Goal: Task Accomplishment & Management: Complete application form

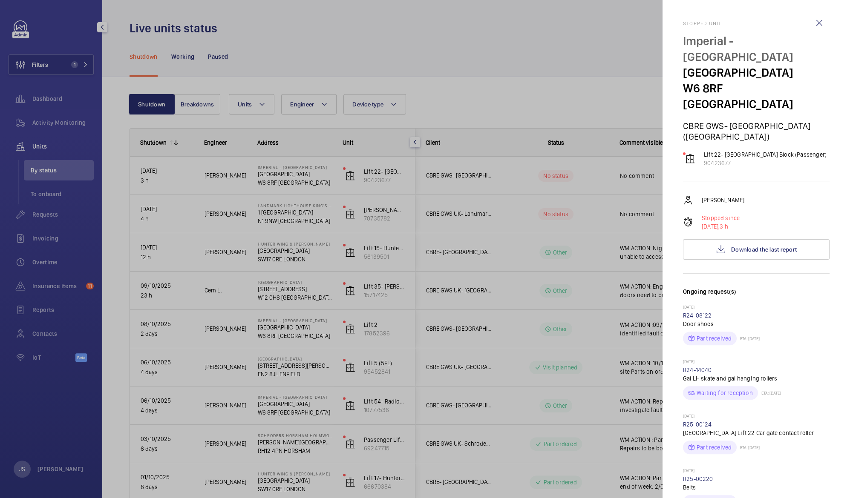
click at [194, 21] on div at bounding box center [425, 249] width 850 height 498
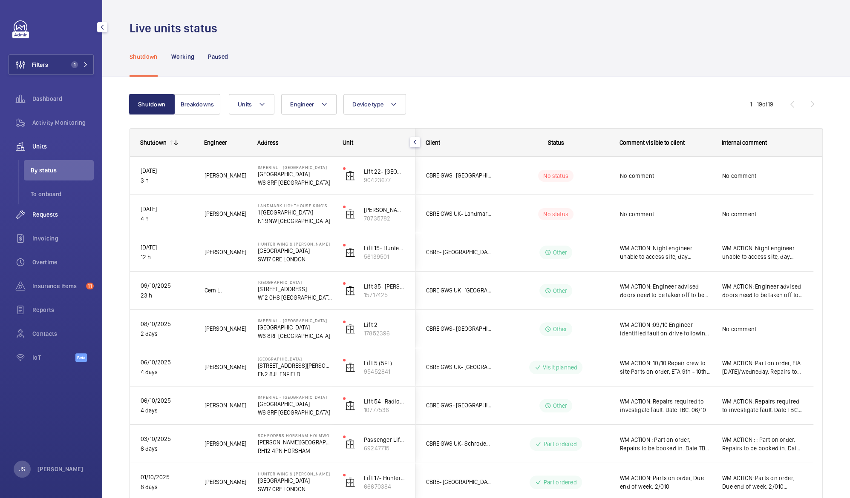
click at [37, 213] on span "Requests" at bounding box center [62, 214] width 61 height 9
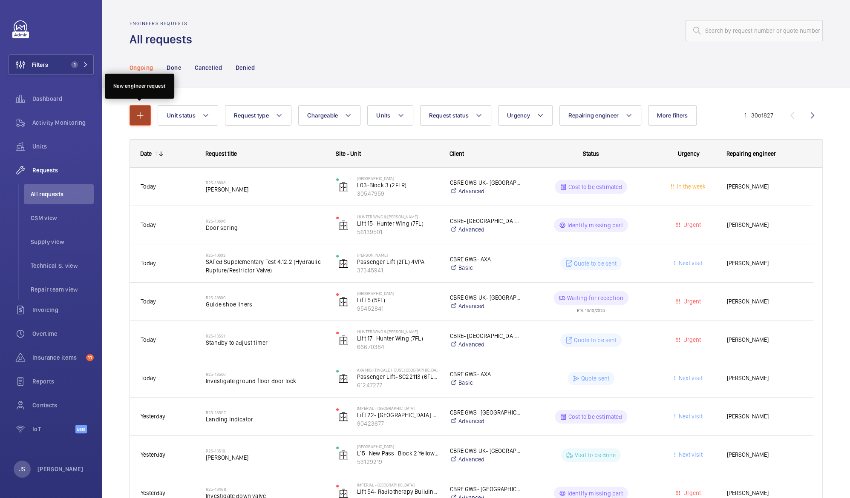
click at [138, 116] on mat-icon "button" at bounding box center [140, 115] width 10 height 10
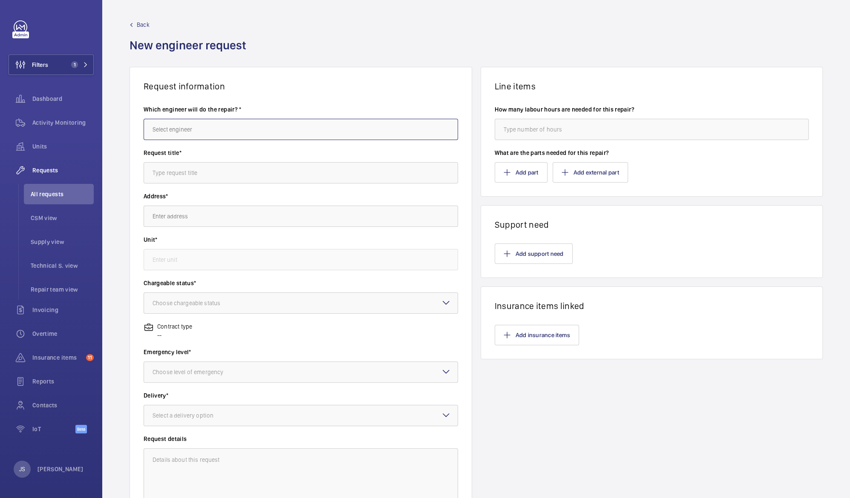
click at [168, 130] on input "text" at bounding box center [301, 129] width 314 height 21
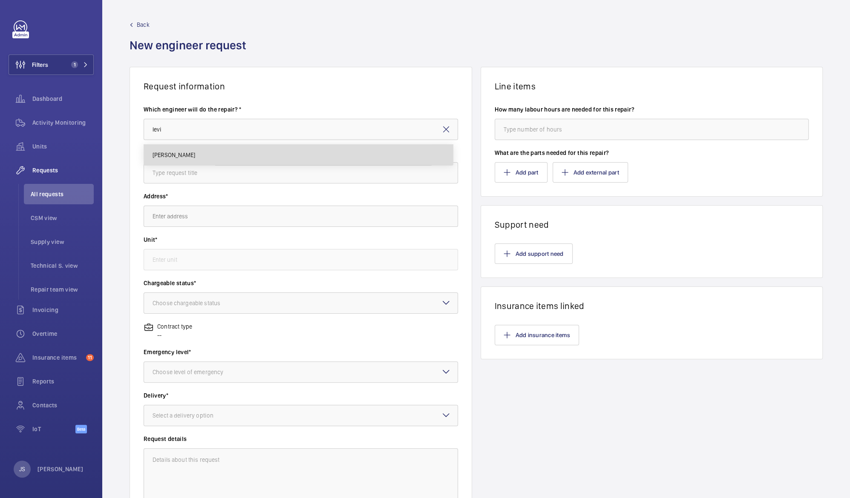
click at [172, 157] on span "[PERSON_NAME]" at bounding box center [173, 155] width 43 height 9
type input "[PERSON_NAME]"
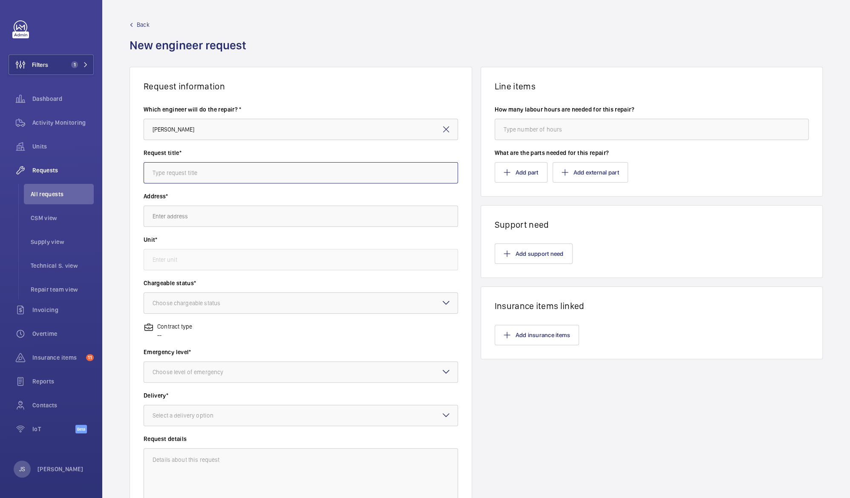
click at [168, 176] on input "text" at bounding box center [301, 172] width 314 height 21
type input "T"
drag, startPoint x: 168, startPoint y: 173, endPoint x: 144, endPoint y: 172, distance: 23.5
click at [144, 172] on input "Lift 19 Trapping" at bounding box center [301, 172] width 314 height 21
click at [227, 173] on input "Intermitent Fault Trapping" at bounding box center [301, 172] width 314 height 21
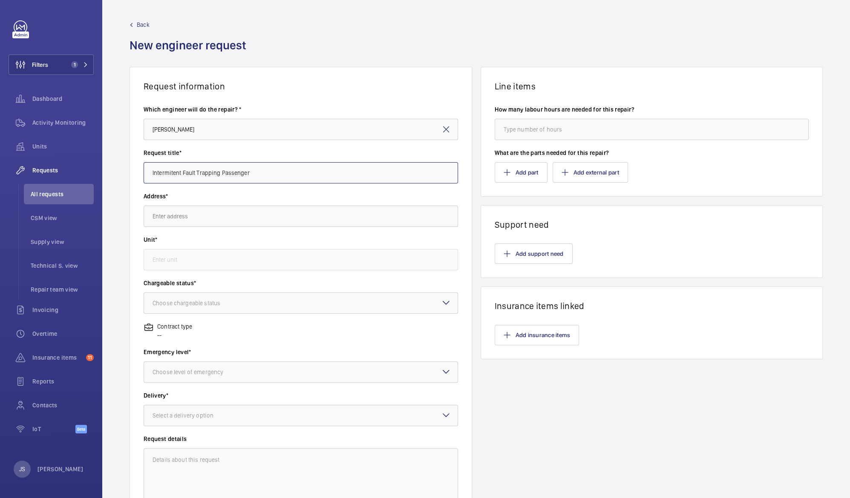
click at [166, 170] on input "Intermitent Fault Trapping Passenger" at bounding box center [301, 172] width 314 height 21
click at [173, 172] on input "Intermitent Fault Trapping Passenger" at bounding box center [301, 172] width 314 height 21
type input "Intermittent Fault Trapping Passenger"
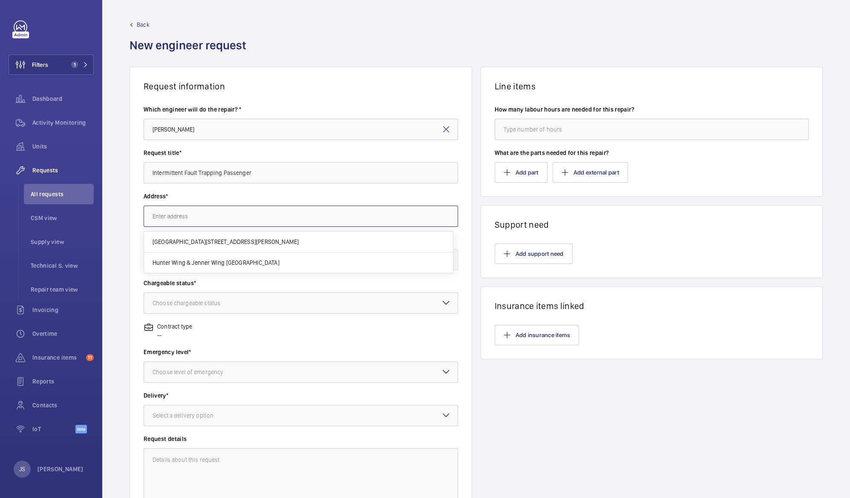
click at [153, 212] on input "text" at bounding box center [301, 216] width 314 height 21
click at [58, 64] on button "Filters 1" at bounding box center [51, 65] width 85 height 20
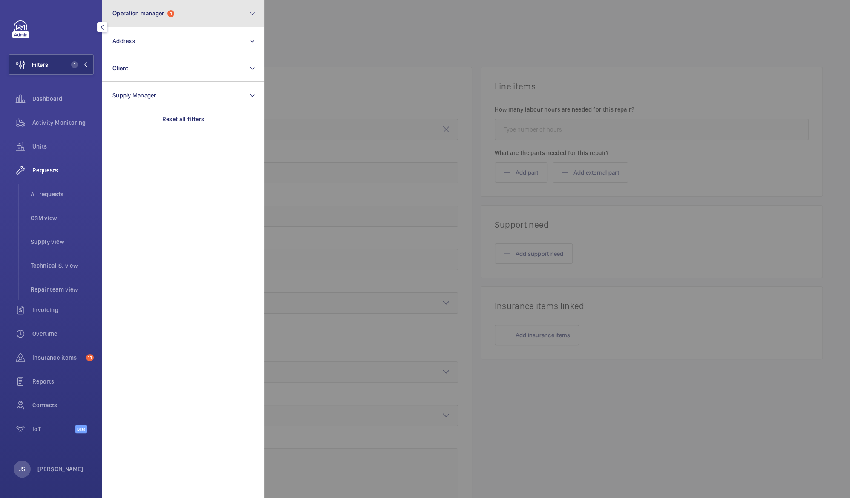
click at [132, 14] on span "Operation manager" at bounding box center [138, 13] width 52 height 7
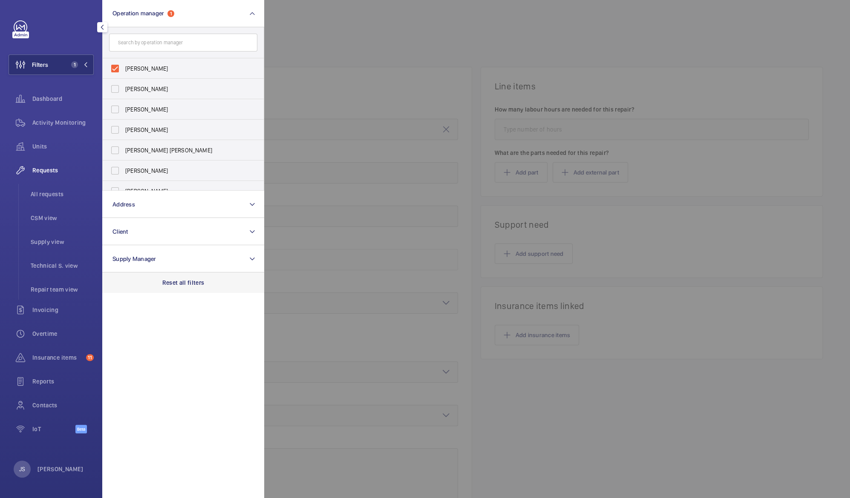
click at [167, 282] on p "Reset all filters" at bounding box center [183, 283] width 42 height 9
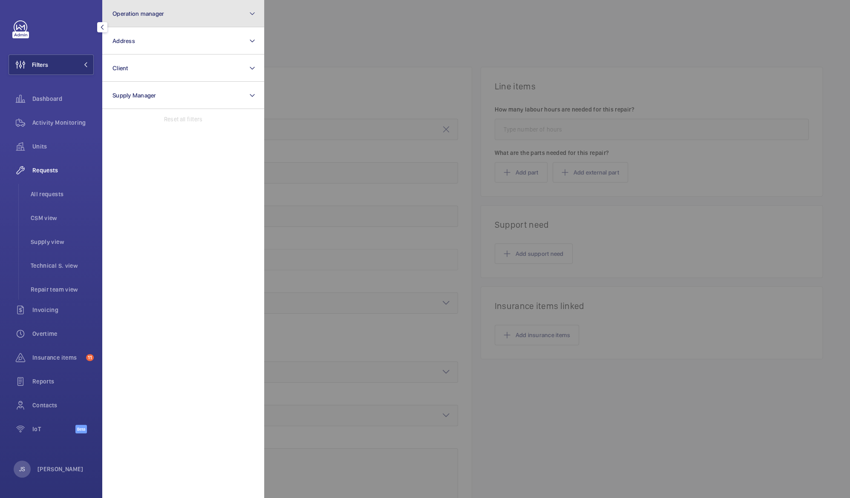
click at [136, 16] on span "Operation manager" at bounding box center [138, 13] width 52 height 7
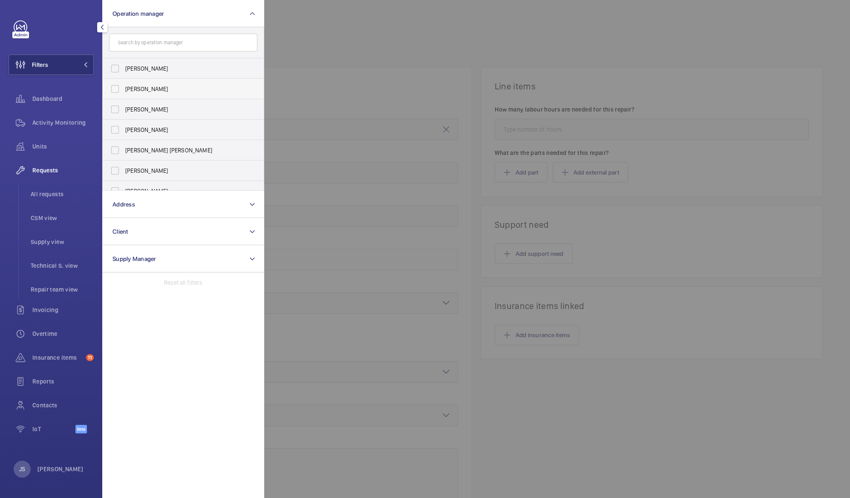
click at [151, 87] on span "[PERSON_NAME]" at bounding box center [183, 89] width 117 height 9
click at [124, 87] on input "[PERSON_NAME]" at bounding box center [114, 89] width 17 height 17
checkbox input "true"
click at [60, 32] on div at bounding box center [54, 27] width 80 height 14
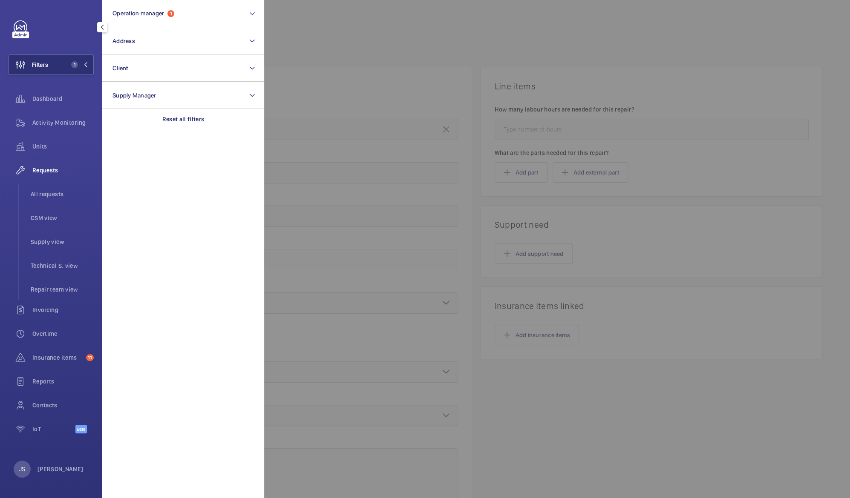
click at [284, 36] on div at bounding box center [689, 249] width 850 height 498
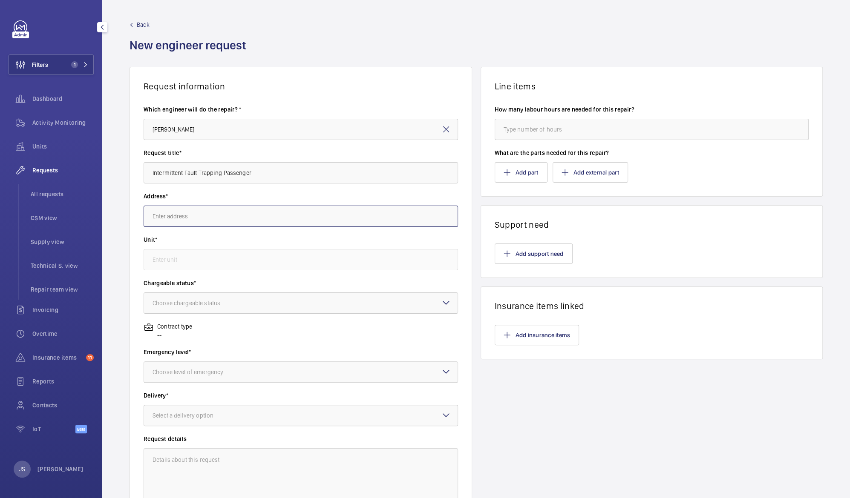
click at [184, 214] on input "text" at bounding box center [301, 216] width 314 height 21
click at [184, 242] on span "[GEOGRAPHIC_DATA] [GEOGRAPHIC_DATA], [GEOGRAPHIC_DATA]" at bounding box center [234, 242] width 164 height 9
type input "[GEOGRAPHIC_DATA] [GEOGRAPHIC_DATA], [GEOGRAPHIC_DATA]"
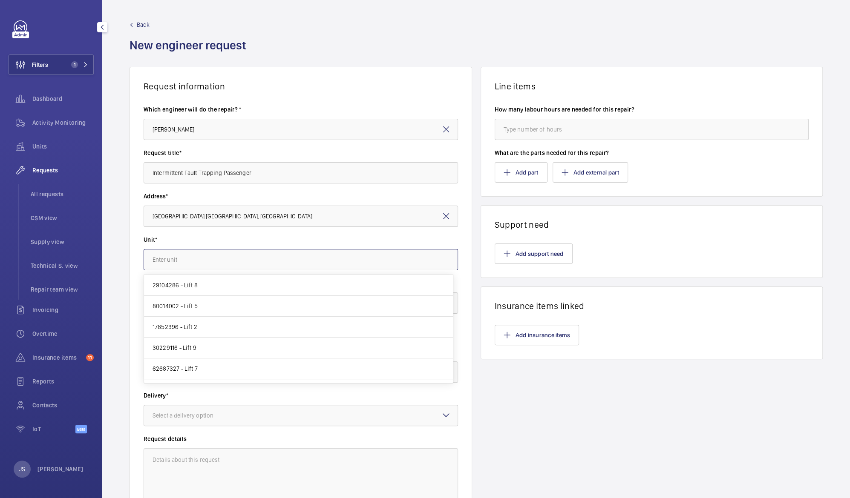
click at [181, 259] on input "text" at bounding box center [301, 259] width 314 height 21
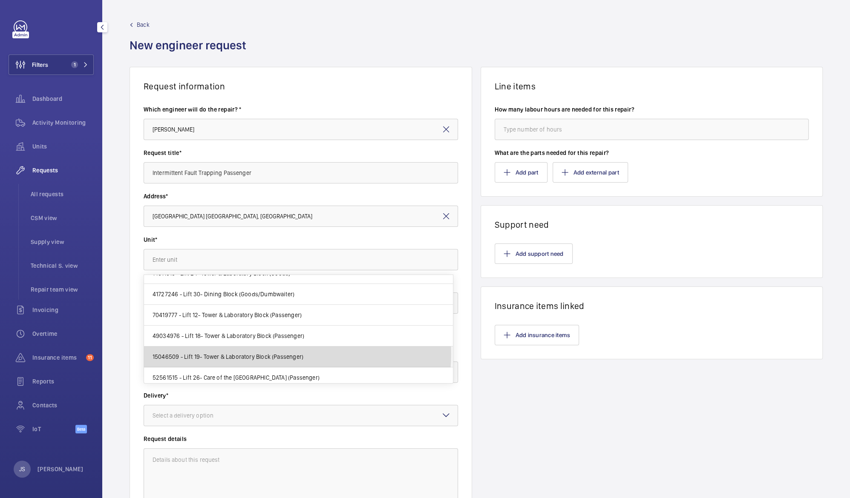
click at [292, 353] on span "15046509 - Lift 19- Tower & Laboratory Block (Passenger)" at bounding box center [227, 357] width 151 height 9
type input "15046509 - Lift 19- Tower & Laboratory Block (Passenger)"
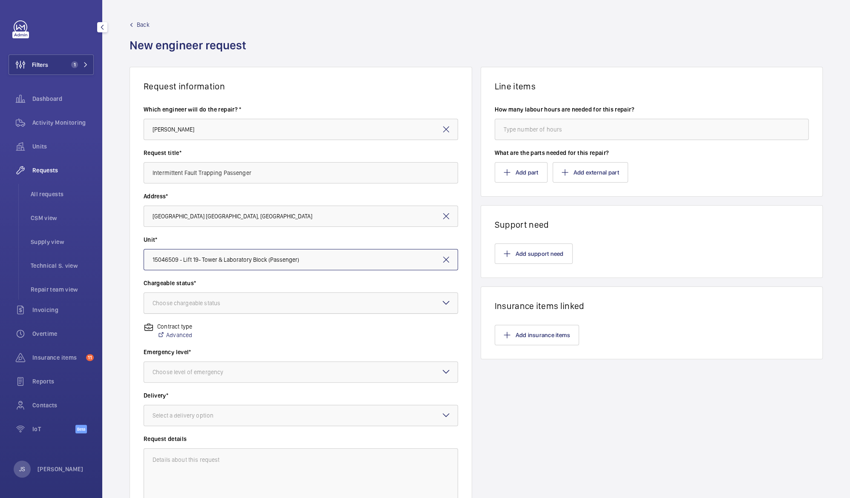
click at [265, 302] on div at bounding box center [301, 303] width 314 height 20
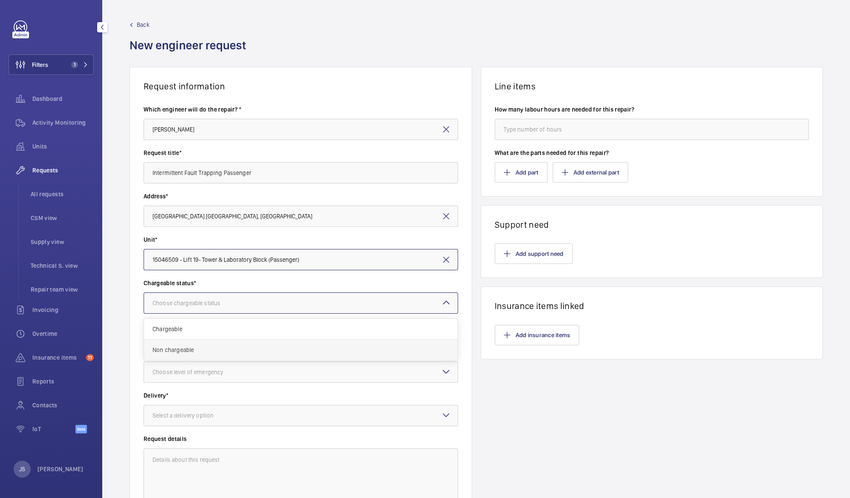
click at [259, 347] on span "Non chargeable" at bounding box center [300, 350] width 296 height 9
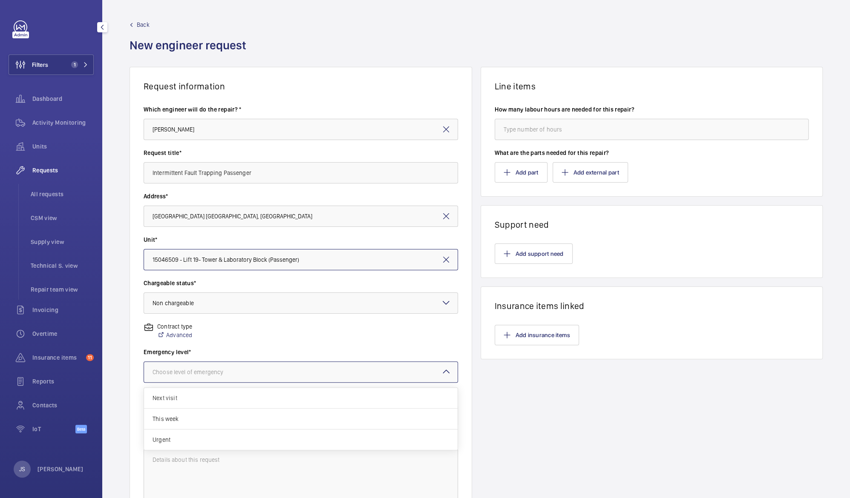
click at [261, 377] on div at bounding box center [301, 372] width 314 height 20
click at [246, 448] on div "Urgent" at bounding box center [301, 440] width 314 height 20
click at [254, 420] on div at bounding box center [301, 416] width 314 height 20
click at [327, 422] on div at bounding box center [301, 416] width 314 height 20
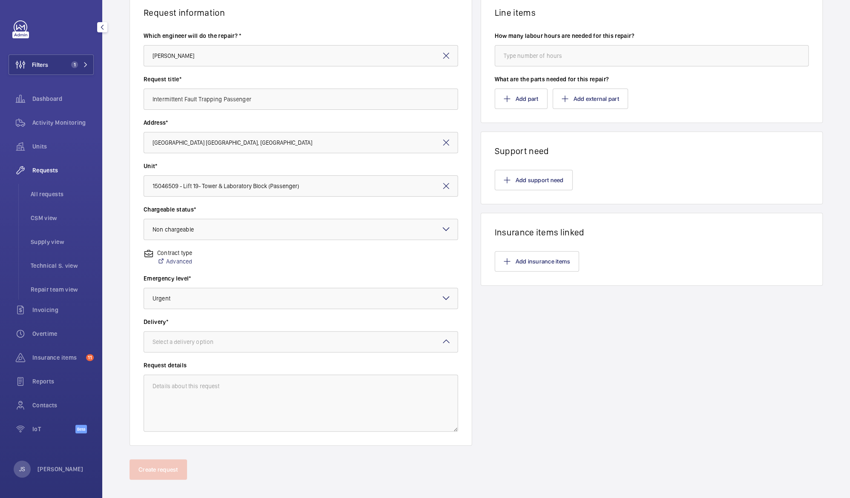
scroll to position [82, 0]
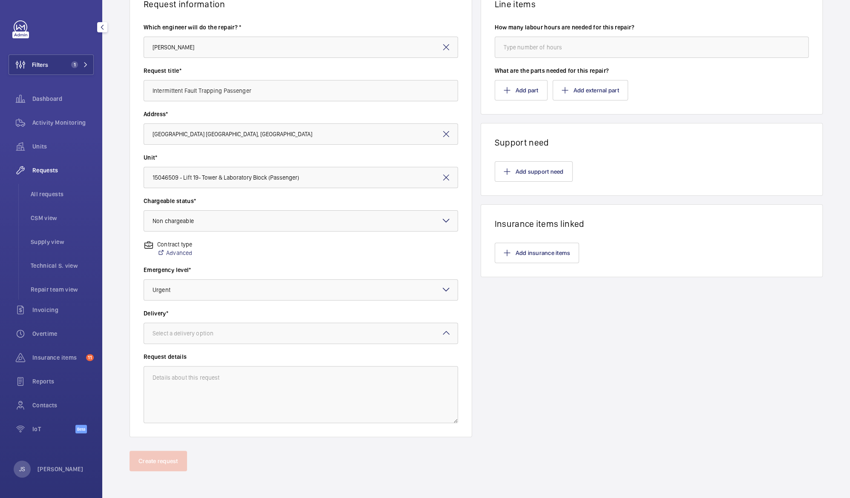
click at [441, 333] on div "Select a delivery option" at bounding box center [301, 333] width 314 height 21
click at [389, 433] on span "Specified in comment" at bounding box center [300, 433] width 296 height 9
click at [190, 384] on textarea at bounding box center [301, 394] width 314 height 57
click at [183, 377] on textarea at bounding box center [301, 394] width 314 height 57
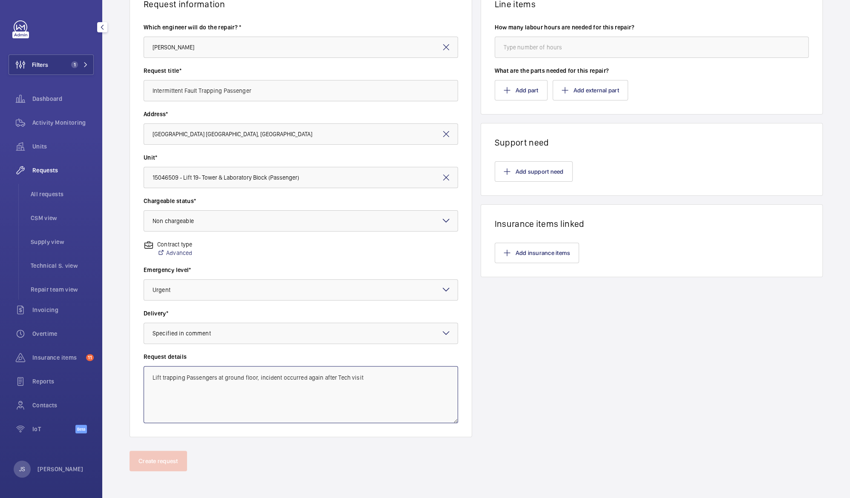
click at [152, 377] on textarea "Lift trapping Passengers at ground floor, incident occurred again after Tech vi…" at bounding box center [301, 394] width 314 height 57
click at [300, 375] on textarea "Ongoing issue of Lift trapping Passengers at ground floor, incident occurred ag…" at bounding box center [301, 394] width 314 height 57
click at [406, 375] on textarea "Ongoing issue of Lift trapping Passengers at ground floor. incident occurred ag…" at bounding box center [301, 394] width 314 height 57
type textarea "Ongoing issue of Lift trapping Passengers at ground floor. incident occurred ag…"
click at [650, 47] on input "number" at bounding box center [652, 47] width 314 height 21
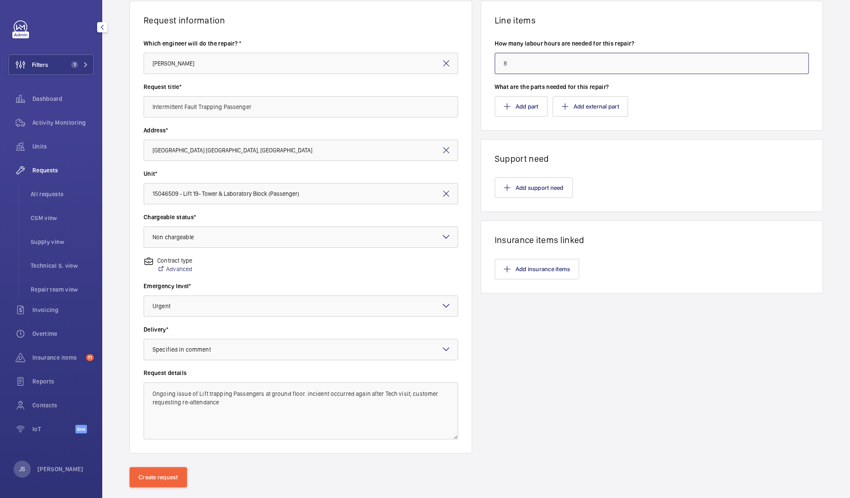
scroll to position [82, 0]
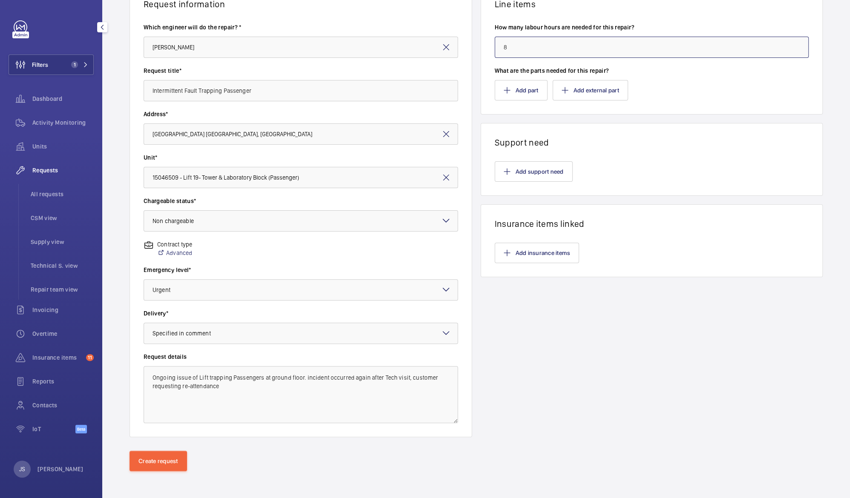
type input "8"
click at [222, 386] on textarea "Ongoing issue of Lift trapping Passengers at ground floor. incident occurred ag…" at bounding box center [301, 394] width 314 height 57
click at [403, 376] on textarea "Ongoing issue of Lift trapping Passengers at ground floor. incident occurred ag…" at bounding box center [301, 394] width 314 height 57
click at [364, 377] on textarea "Ongoing issue of Lift trapping Passengers at ground floor. incident occurred ag…" at bounding box center [301, 394] width 314 height 57
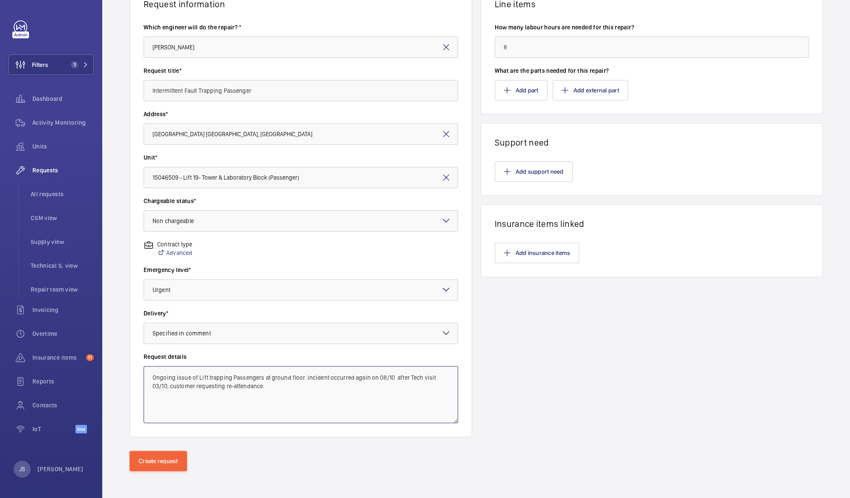
click at [274, 386] on textarea "Ongoing issue of Lift trapping Passengers at ground floor. incident occurred ag…" at bounding box center [301, 394] width 314 height 57
type textarea "Ongoing issue of Lift trapping Passengers at ground floor. incident occurred ag…"
click at [161, 465] on button "Create request" at bounding box center [158, 461] width 58 height 20
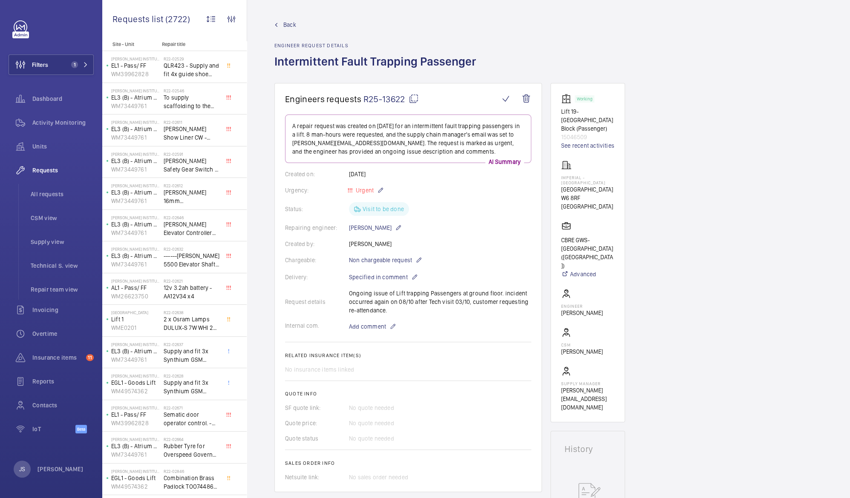
click at [386, 101] on span "R25-13622" at bounding box center [390, 99] width 55 height 11
click at [524, 99] on wm-front-icon-button at bounding box center [526, 99] width 20 height 20
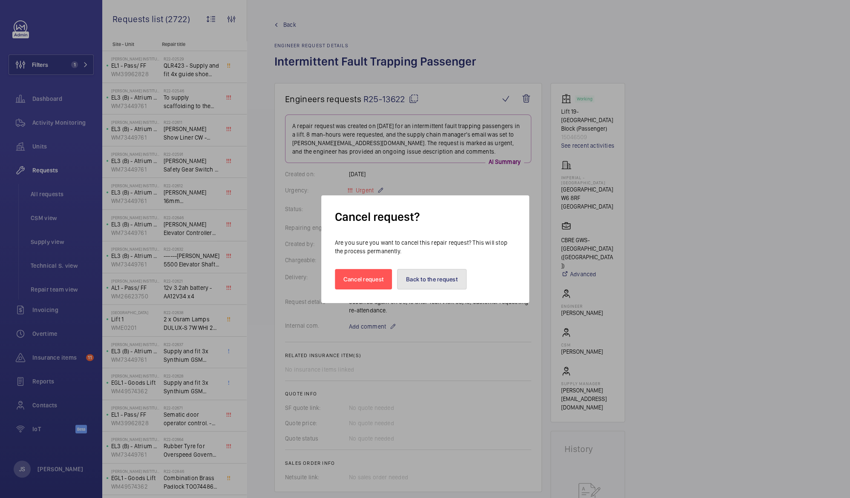
click at [422, 276] on button "Back to the request" at bounding box center [431, 279] width 69 height 20
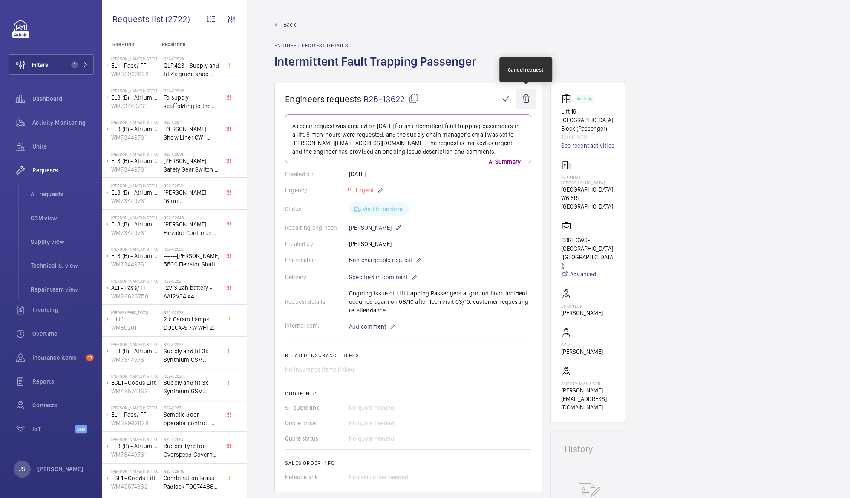
click at [526, 97] on wm-front-icon-button at bounding box center [526, 99] width 20 height 20
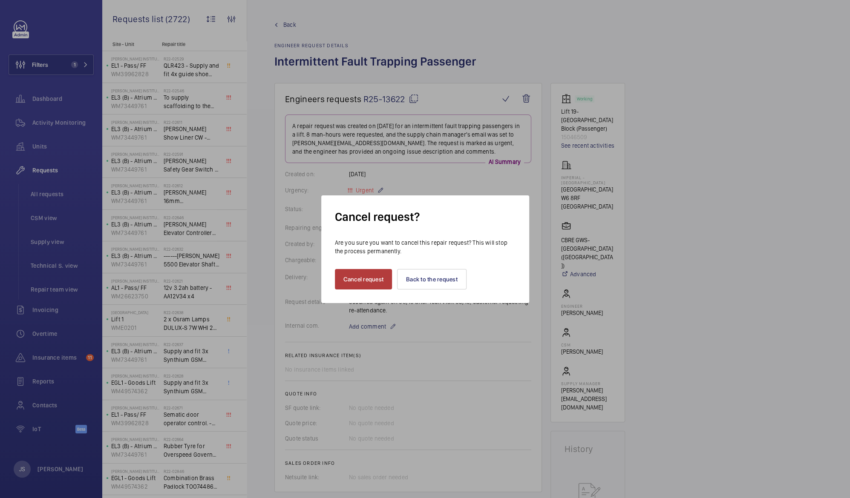
click at [367, 281] on button "Cancel request" at bounding box center [364, 279] width 58 height 20
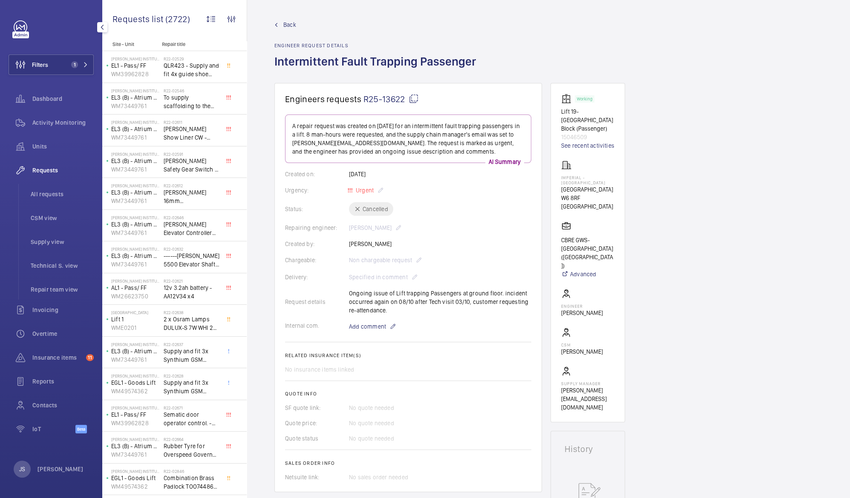
click at [48, 172] on span "Requests" at bounding box center [62, 170] width 61 height 9
click at [46, 192] on span "All requests" at bounding box center [62, 194] width 63 height 9
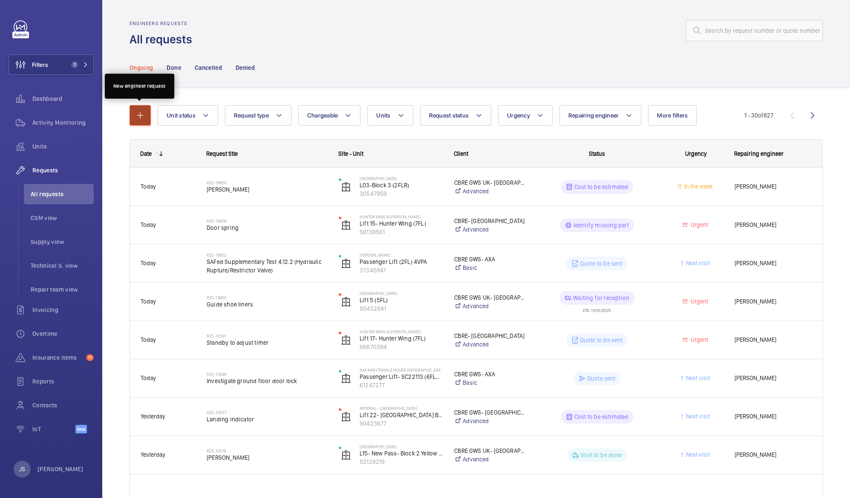
click at [140, 120] on mat-icon "button" at bounding box center [140, 115] width 10 height 10
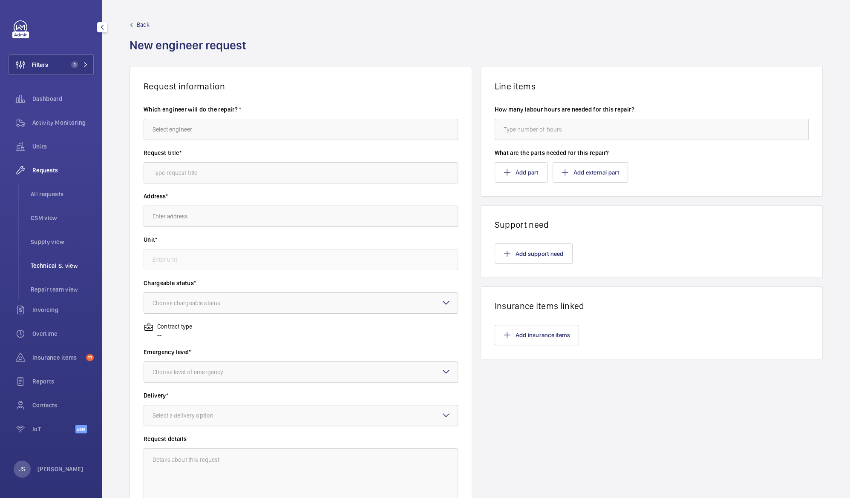
click at [58, 262] on span "Technical S. view" at bounding box center [62, 266] width 63 height 9
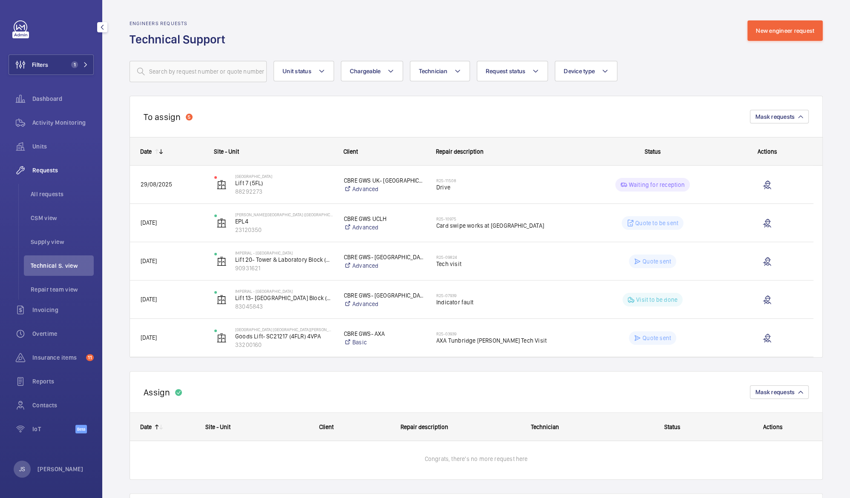
click at [40, 167] on span "Requests" at bounding box center [62, 170] width 61 height 9
click at [14, 167] on wm-front-icon-button at bounding box center [21, 170] width 24 height 20
drag, startPoint x: 14, startPoint y: 167, endPoint x: 46, endPoint y: 194, distance: 42.3
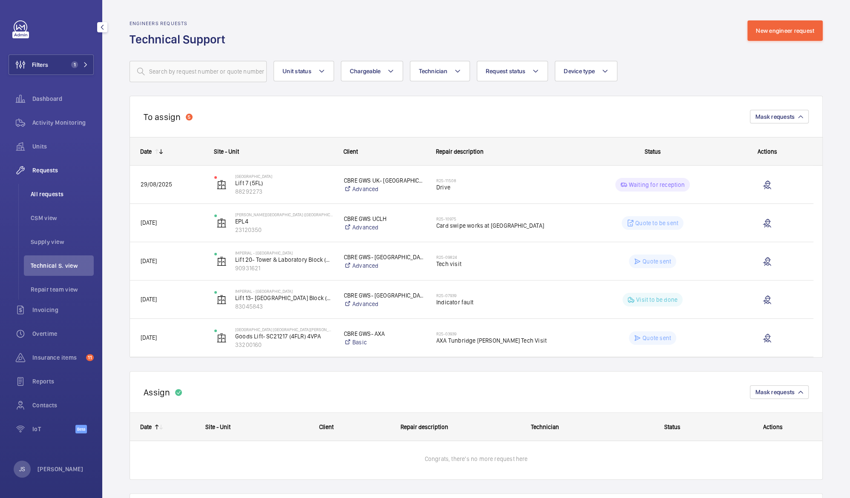
click at [46, 194] on span "All requests" at bounding box center [62, 194] width 63 height 9
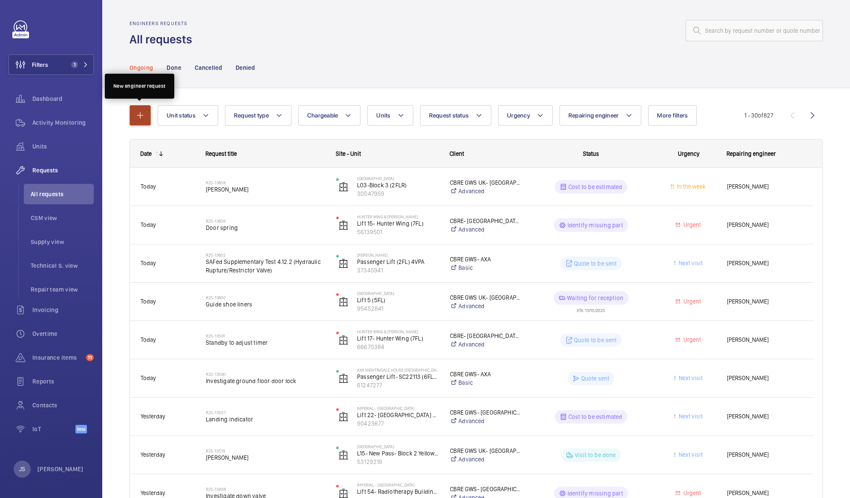
click at [136, 115] on mat-icon "button" at bounding box center [140, 115] width 10 height 10
